Goal: Task Accomplishment & Management: Use online tool/utility

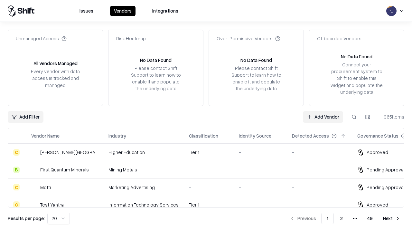
click at [323, 116] on link "Add Vendor" at bounding box center [323, 117] width 40 height 12
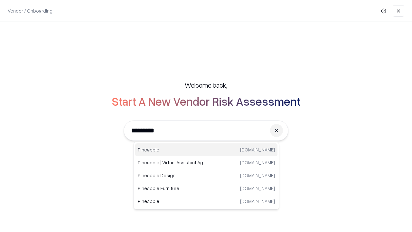
click at [206, 150] on div "Pineapple [DOMAIN_NAME]" at bounding box center [206, 149] width 142 height 13
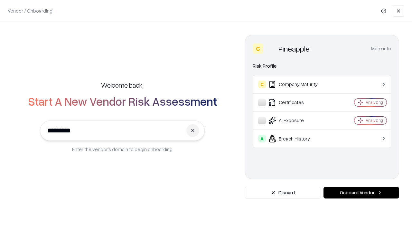
type input "*********"
click at [361, 192] on button "Onboard Vendor" at bounding box center [361, 193] width 76 height 12
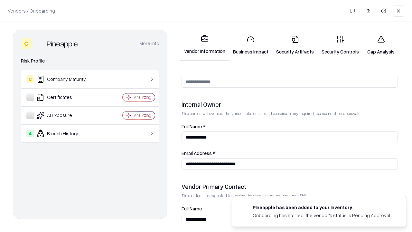
scroll to position [333, 0]
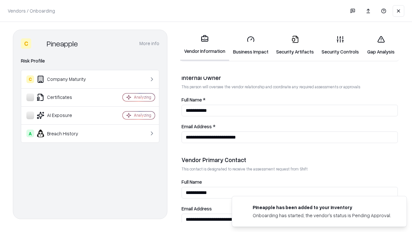
click at [295, 45] on link "Security Artifacts" at bounding box center [294, 45] width 45 height 30
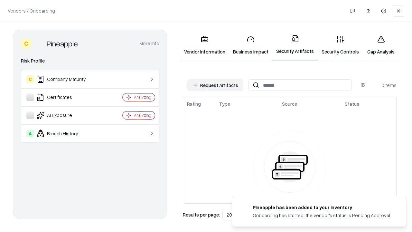
click at [215, 85] on button "Request Artifacts" at bounding box center [215, 85] width 56 height 12
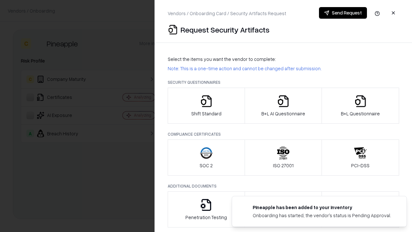
click at [360, 106] on icon "button" at bounding box center [360, 101] width 13 height 13
click at [283, 106] on icon "button" at bounding box center [283, 101] width 13 height 13
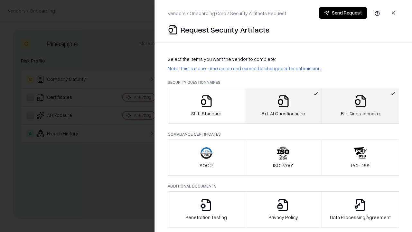
click at [343, 13] on button "Send Request" at bounding box center [343, 13] width 48 height 12
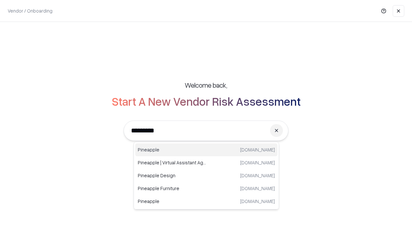
click at [206, 150] on div "Pineapple [DOMAIN_NAME]" at bounding box center [206, 149] width 142 height 13
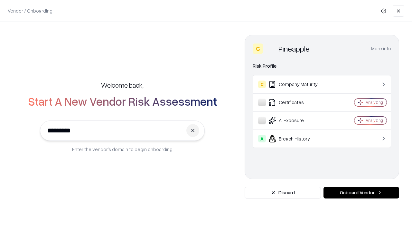
type input "*********"
click at [361, 192] on button "Onboard Vendor" at bounding box center [361, 193] width 76 height 12
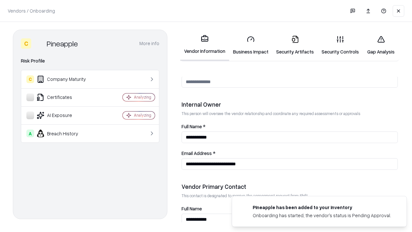
scroll to position [333, 0]
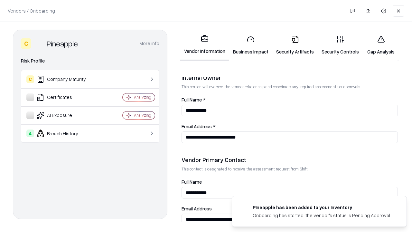
click at [381, 45] on link "Gap Analysis" at bounding box center [381, 45] width 36 height 30
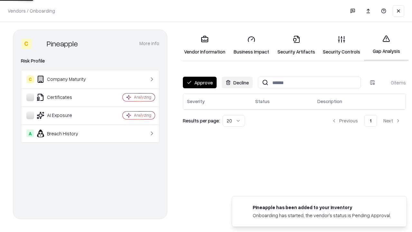
click at [199, 82] on button "Approve" at bounding box center [200, 83] width 34 height 12
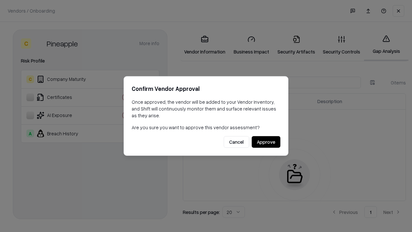
click at [266, 142] on button "Approve" at bounding box center [266, 142] width 29 height 12
